Goal: Task Accomplishment & Management: Use online tool/utility

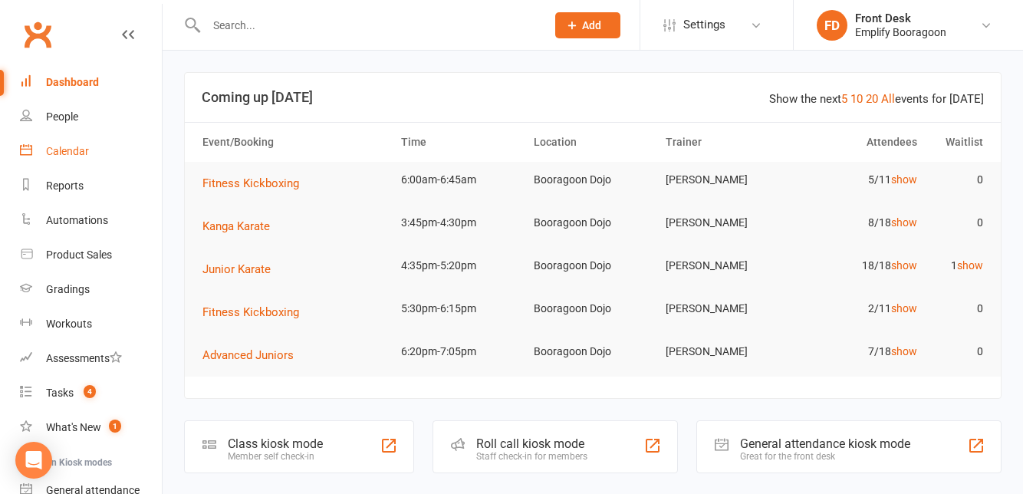
click at [49, 156] on div "Calendar" at bounding box center [67, 151] width 43 height 12
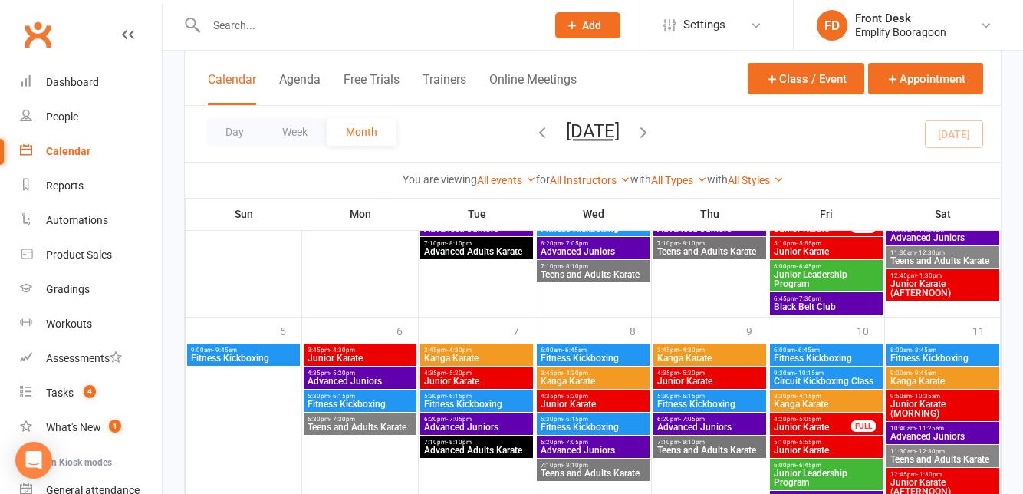
scroll to position [75, 0]
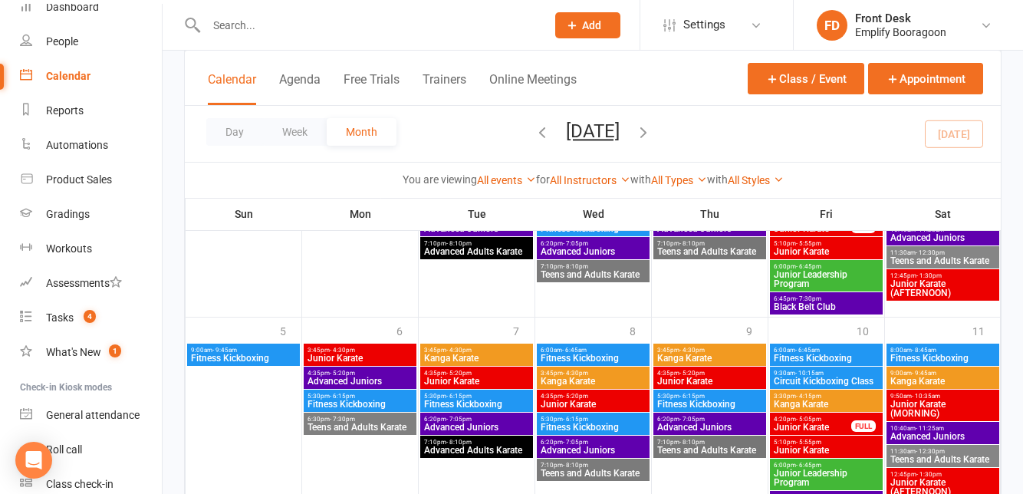
click at [76, 486] on div "Class check-in" at bounding box center [79, 484] width 67 height 12
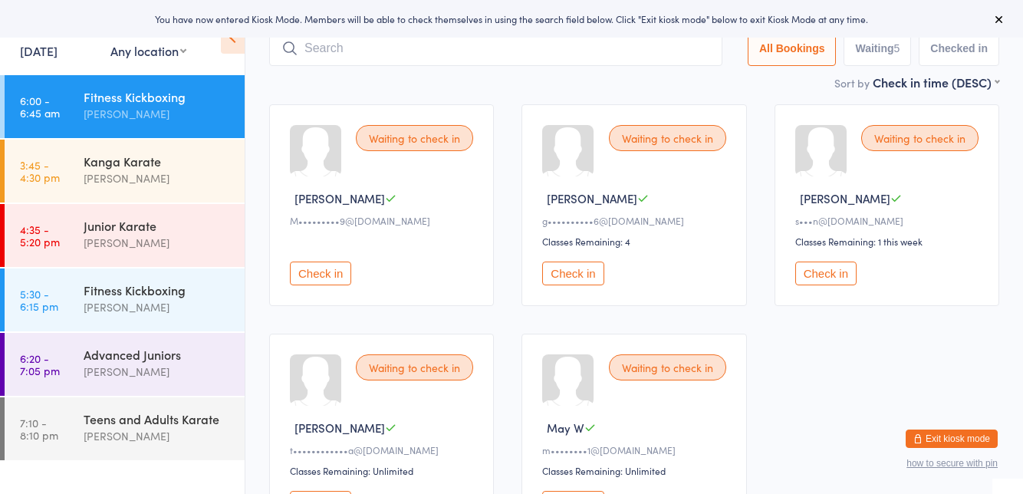
scroll to position [87, 0]
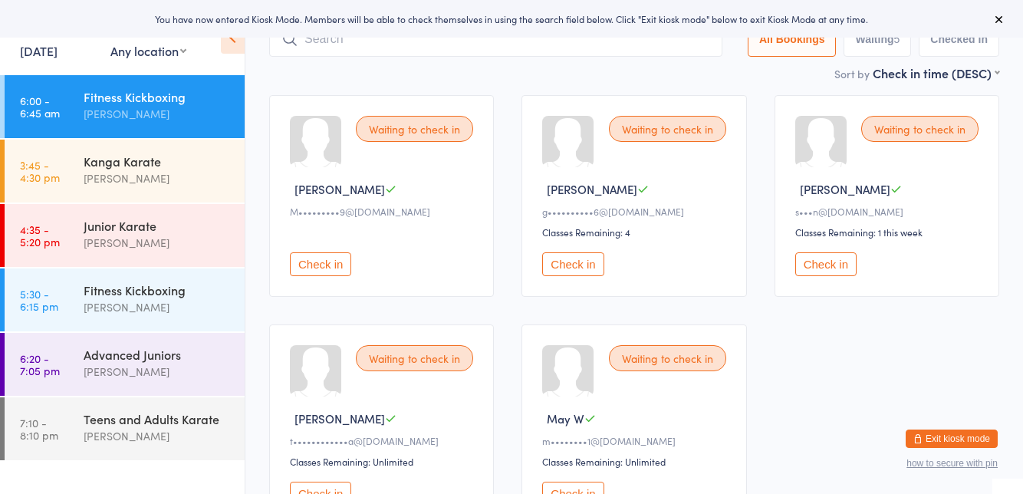
click at [574, 493] on button "Check in" at bounding box center [572, 494] width 61 height 24
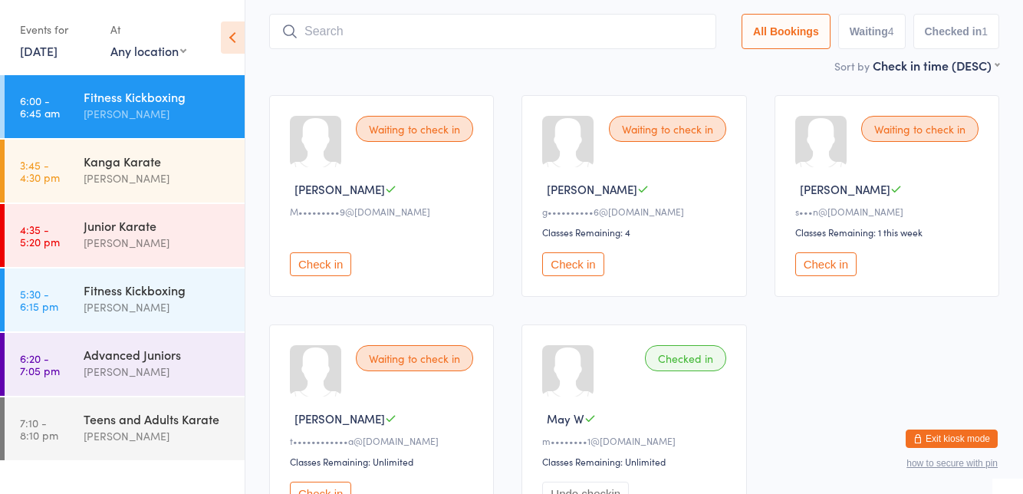
click at [314, 493] on button "Check in" at bounding box center [320, 494] width 61 height 24
click at [574, 264] on button "Check in" at bounding box center [572, 264] width 61 height 24
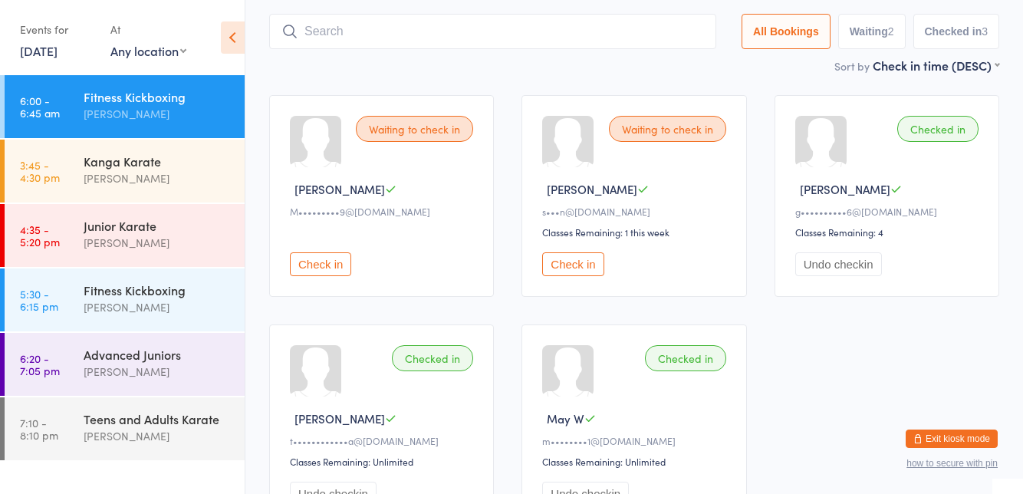
click at [656, 161] on div "Waiting to check in Simon H s•••n@constructperth.com Classes Remaining: 1 this …" at bounding box center [634, 196] width 225 height 202
click at [558, 268] on button "Check in" at bounding box center [572, 264] width 61 height 24
